Goal: Navigation & Orientation: Find specific page/section

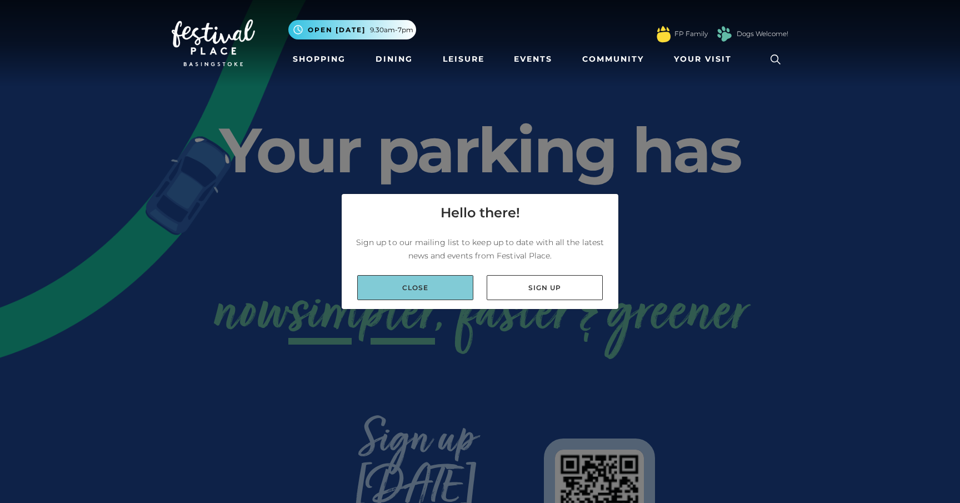
click at [429, 282] on link "Close" at bounding box center [415, 287] width 116 height 25
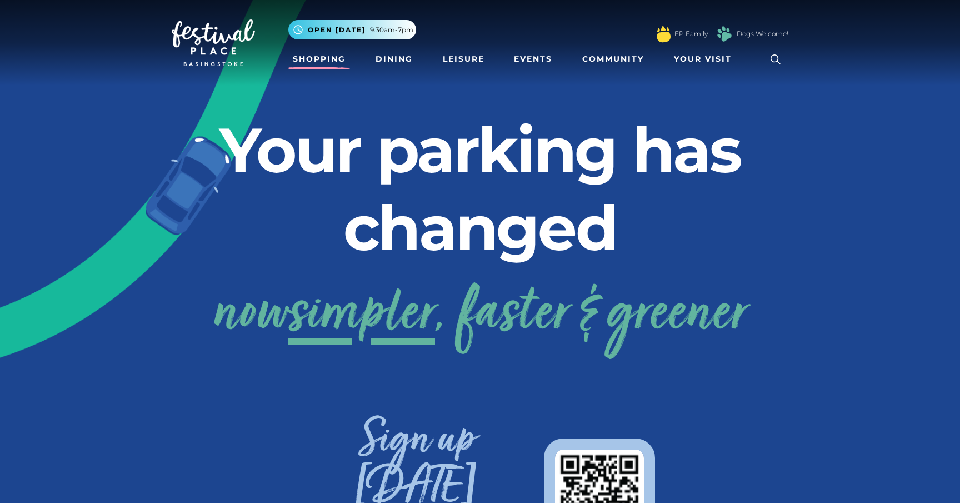
click at [327, 57] on link "Shopping" at bounding box center [319, 59] width 62 height 21
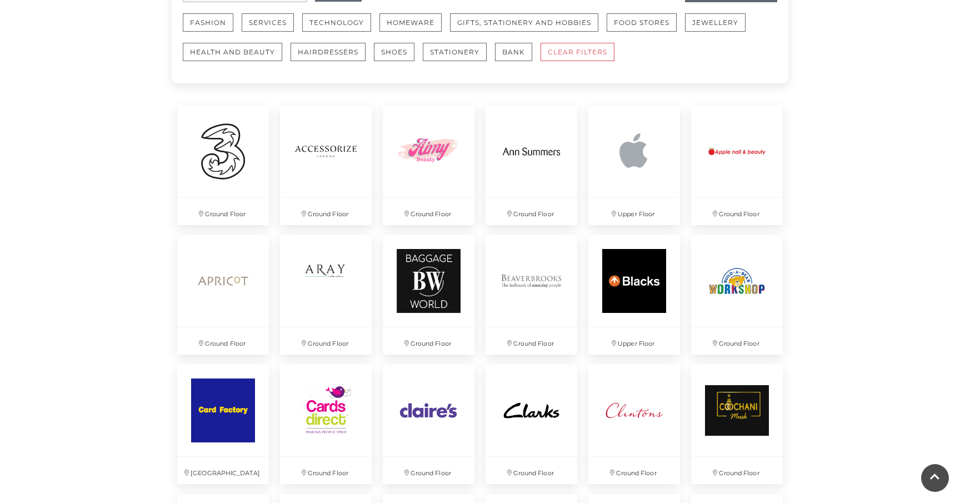
scroll to position [678, 0]
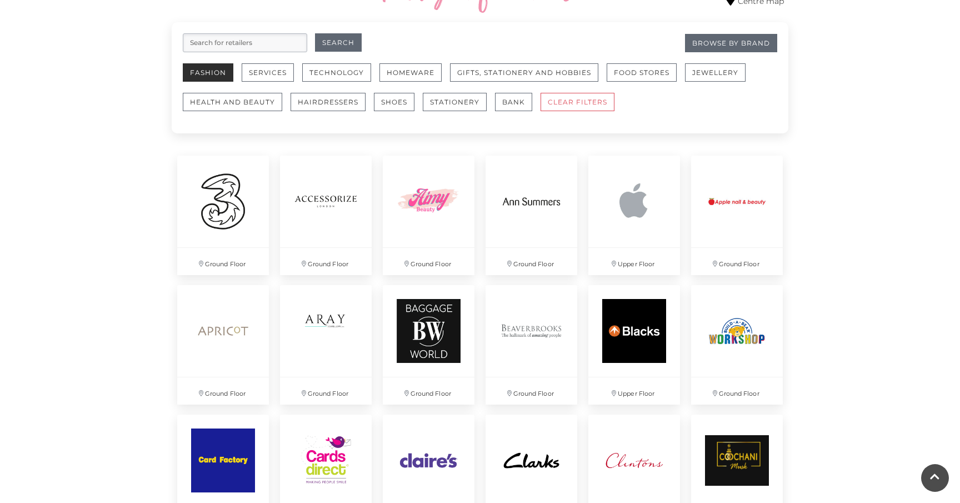
click at [213, 75] on button "Fashion" at bounding box center [208, 72] width 51 height 18
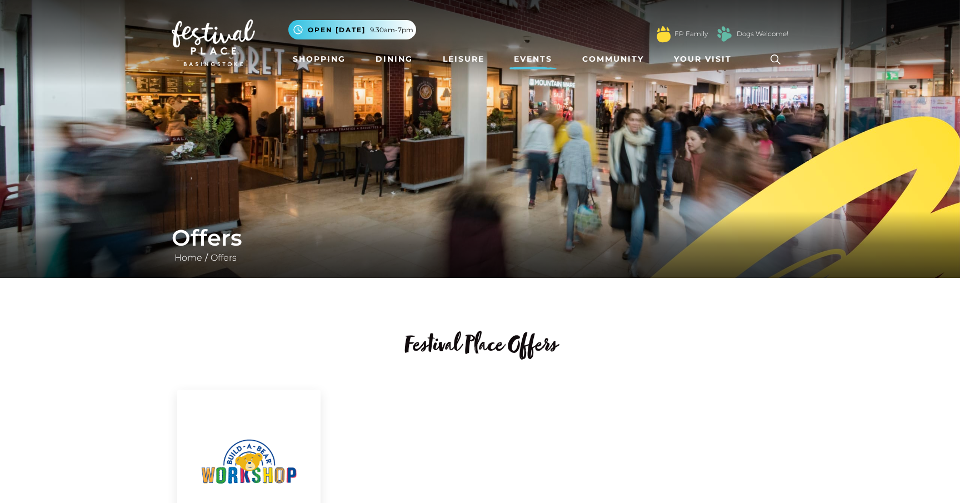
click at [541, 56] on link "Events" at bounding box center [532, 59] width 47 height 21
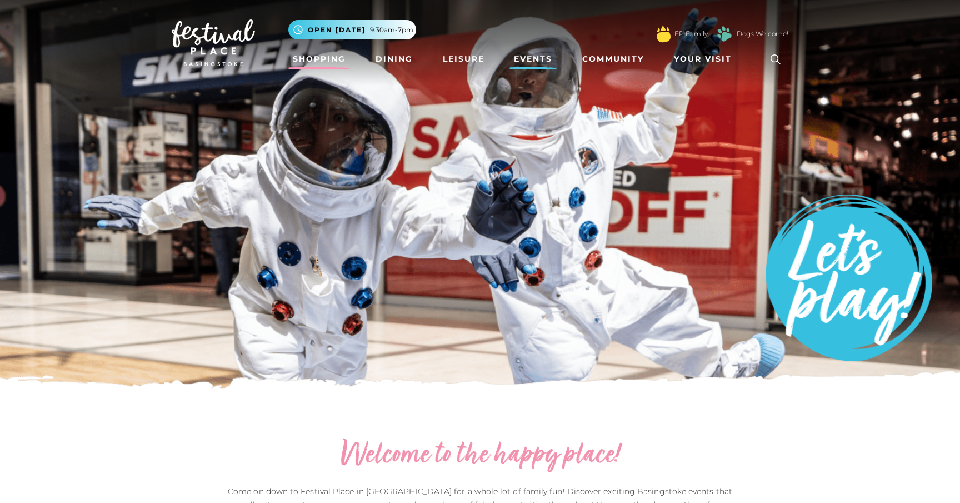
click at [329, 56] on link "Shopping" at bounding box center [319, 59] width 62 height 21
